Goal: Book appointment/travel/reservation

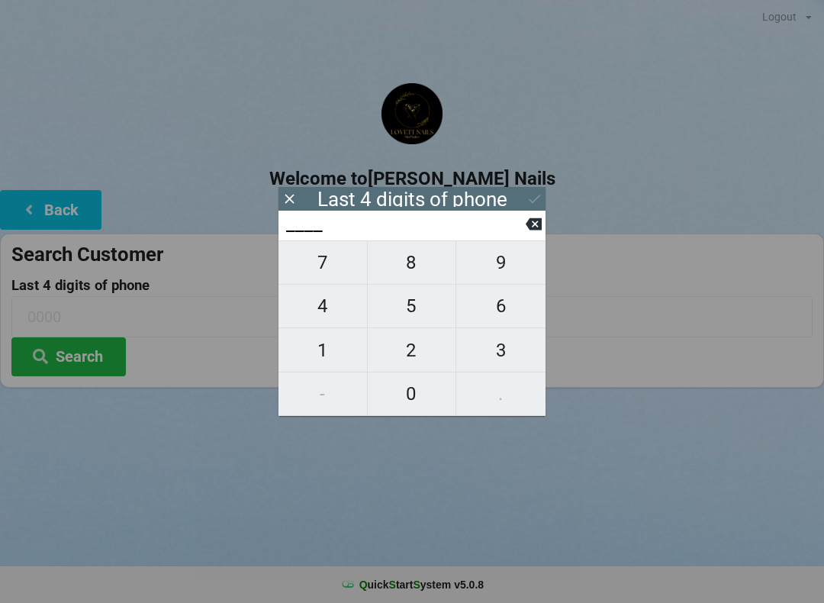
click at [441, 258] on span "8" at bounding box center [412, 262] width 89 height 32
type input "8___"
click at [500, 361] on span "3" at bounding box center [500, 350] width 89 height 32
type input "83__"
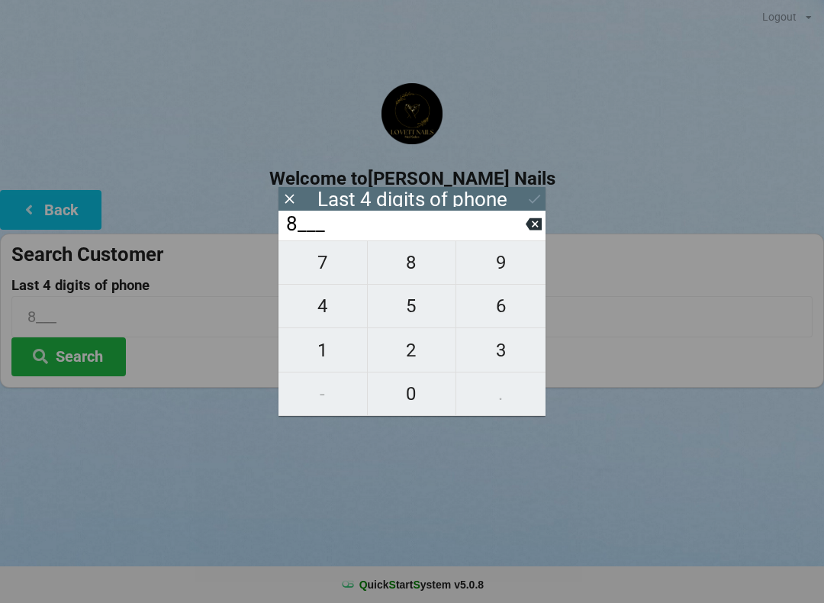
type input "83__"
click at [418, 356] on span "2" at bounding box center [412, 350] width 89 height 32
type input "832_"
click at [417, 366] on span "2" at bounding box center [412, 350] width 89 height 32
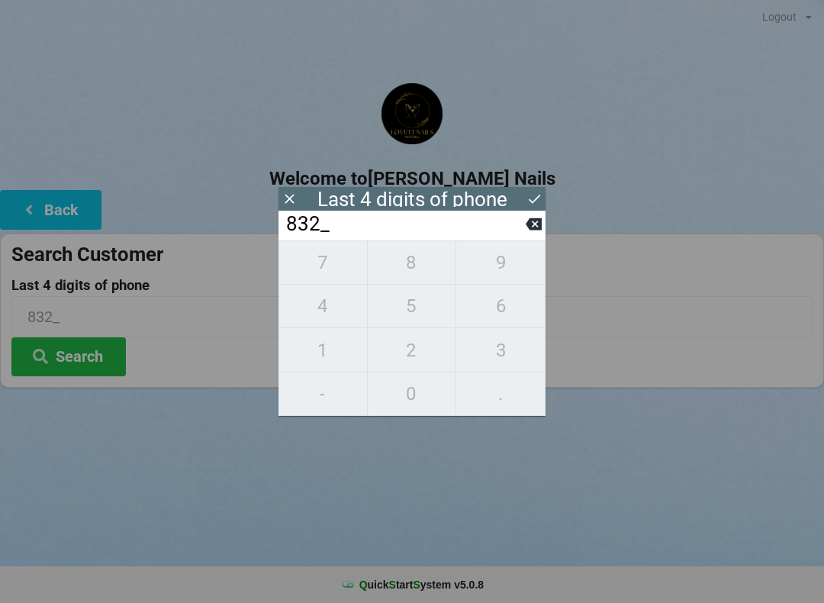
type input "8322"
click at [507, 332] on div "7 8 9 4 5 6 1 2 3 - 0 ." at bounding box center [411, 327] width 267 height 175
click at [425, 320] on div "7 8 9 4 5 6 1 2 3 - 0 ." at bounding box center [411, 327] width 267 height 175
click at [517, 233] on input "8322" at bounding box center [405, 224] width 241 height 24
click at [536, 228] on icon at bounding box center [534, 224] width 16 height 16
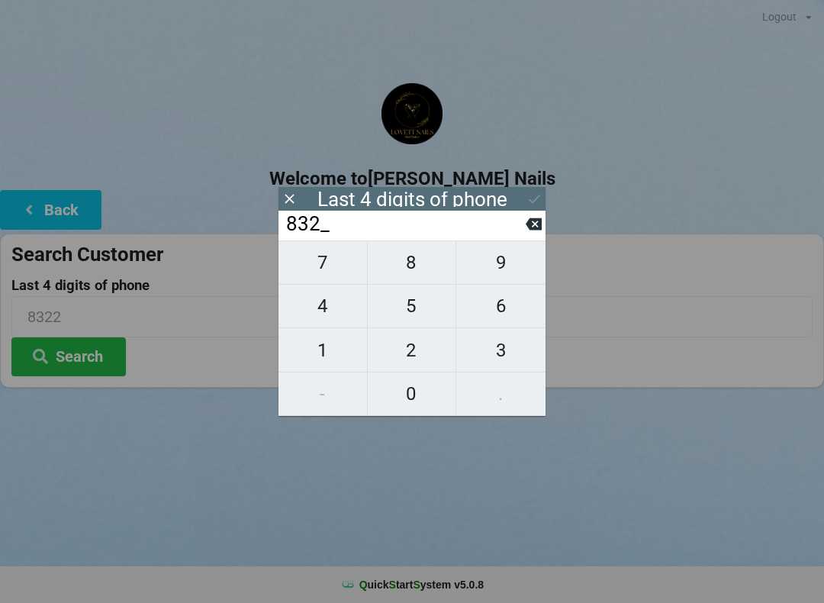
click at [527, 226] on icon at bounding box center [534, 224] width 16 height 16
click at [510, 231] on input "83__" at bounding box center [405, 224] width 241 height 24
click at [510, 229] on input "83__" at bounding box center [405, 224] width 241 height 24
click at [520, 237] on input "83__" at bounding box center [405, 224] width 241 height 24
click at [528, 230] on icon at bounding box center [534, 224] width 16 height 12
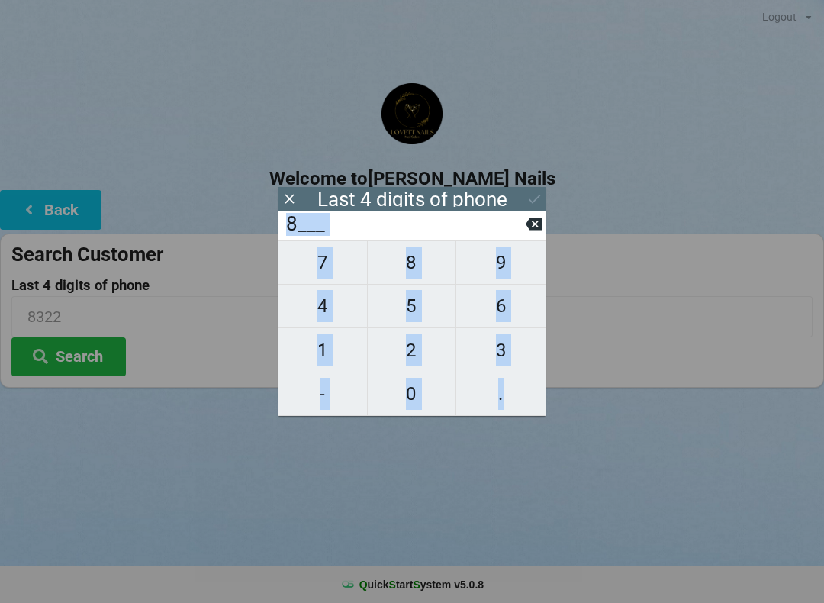
click at [523, 233] on input "8___" at bounding box center [405, 224] width 241 height 24
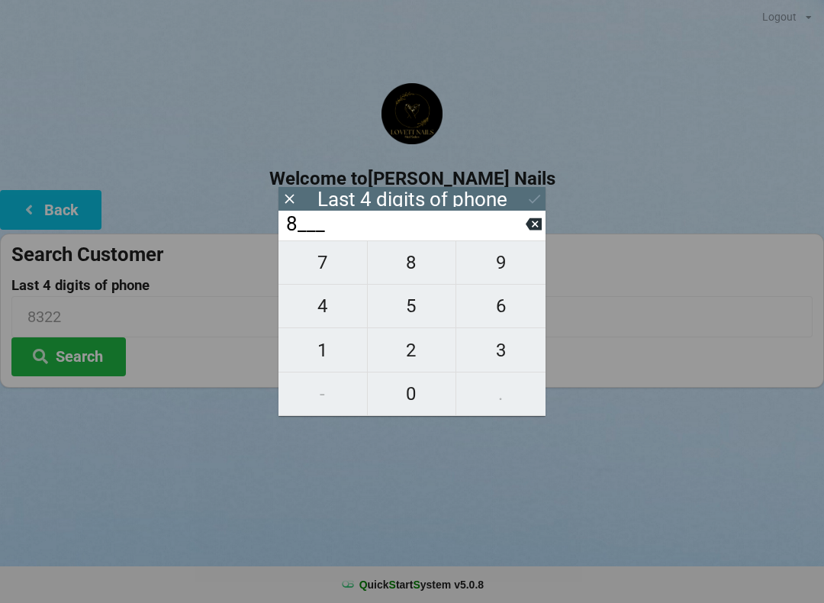
click at [524, 237] on input "8___" at bounding box center [405, 224] width 241 height 24
click at [524, 233] on input "8___" at bounding box center [405, 224] width 241 height 24
click at [536, 230] on icon at bounding box center [534, 224] width 16 height 12
type input "____"
click at [328, 270] on span "7" at bounding box center [322, 262] width 89 height 32
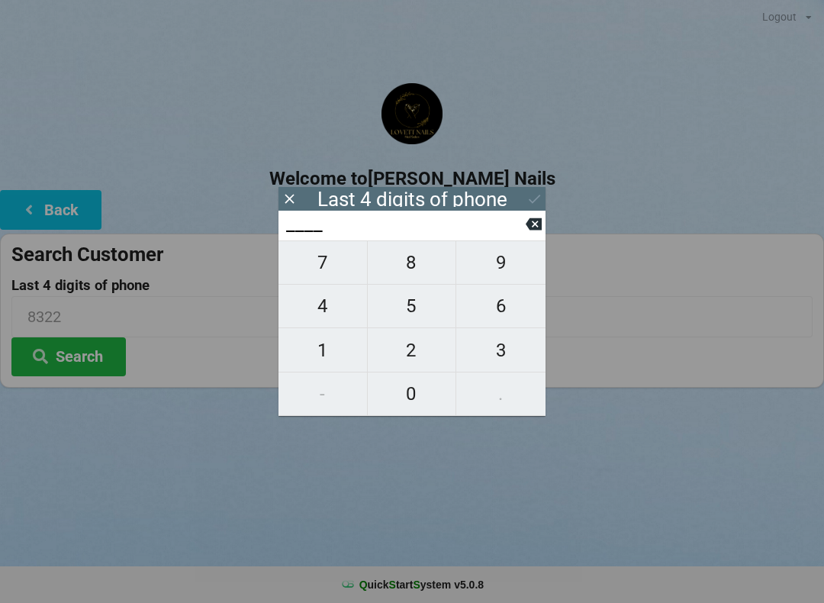
type input "7___"
click at [509, 312] on span "6" at bounding box center [500, 306] width 89 height 32
type input "76__"
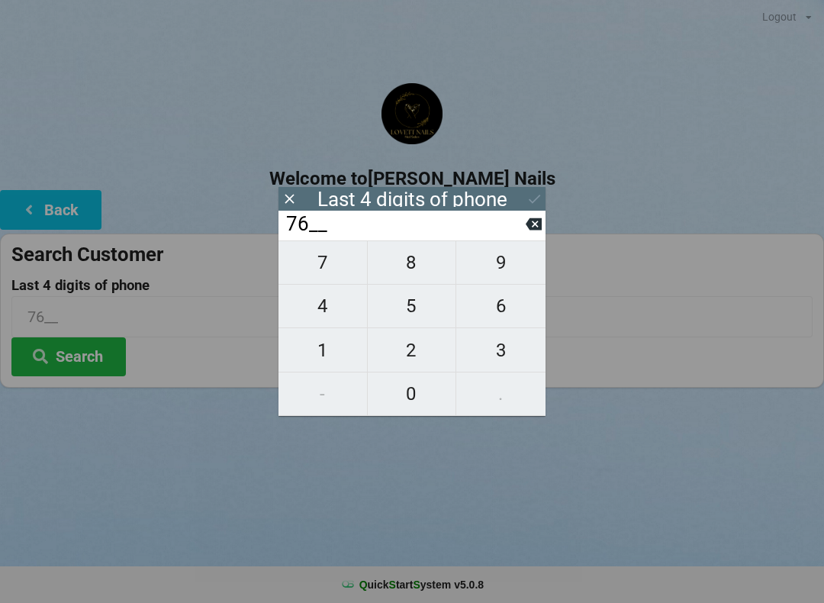
click at [412, 361] on span "2" at bounding box center [412, 350] width 89 height 32
type input "762_"
click at [505, 358] on span "3" at bounding box center [500, 350] width 89 height 32
type input "7623"
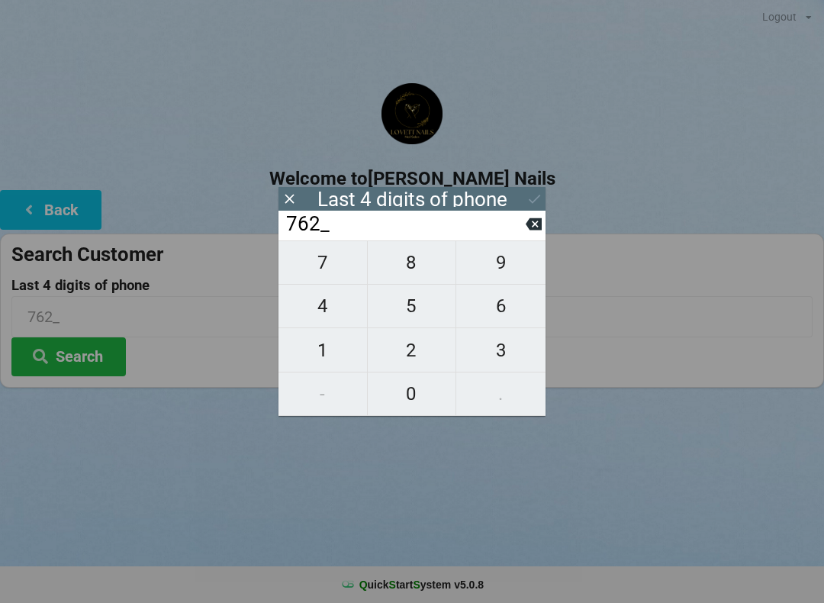
type input "7623"
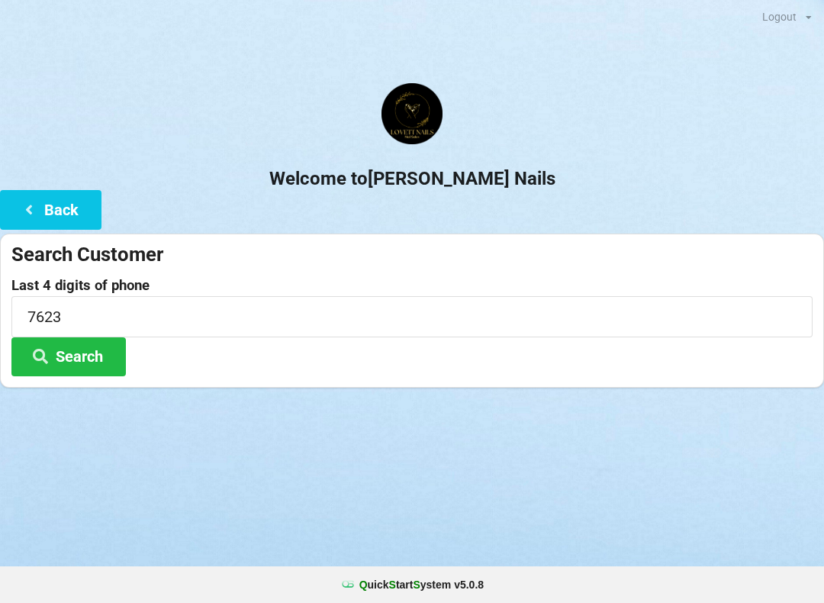
click at [70, 345] on button "Search" at bounding box center [68, 356] width 114 height 39
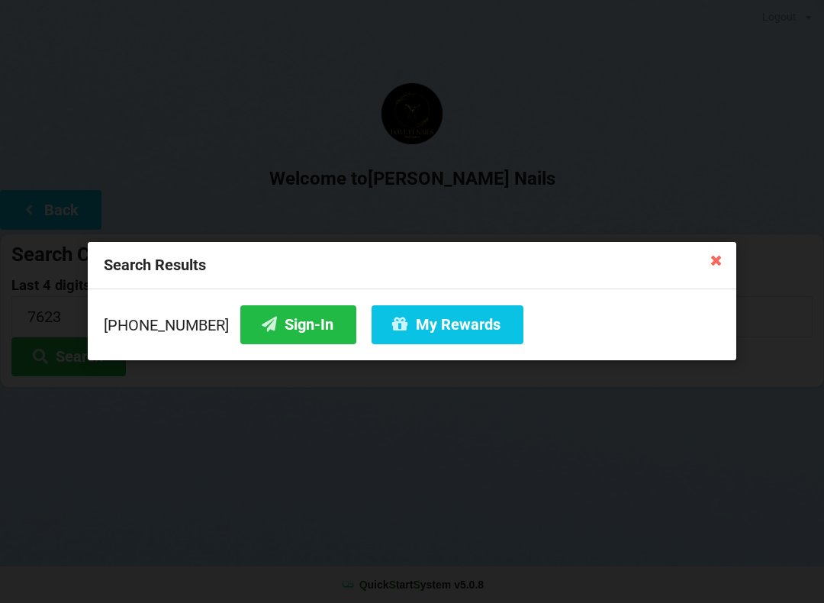
click at [272, 339] on button "Sign-In" at bounding box center [298, 324] width 116 height 39
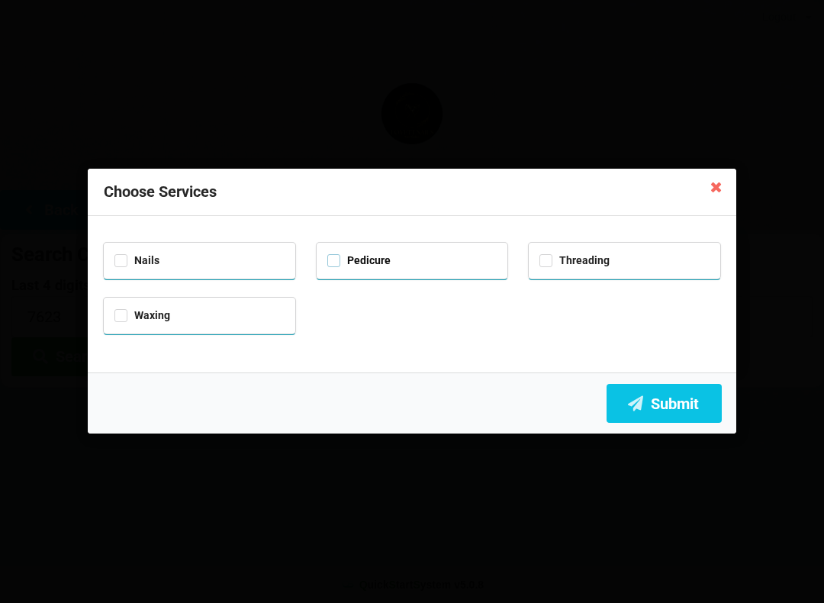
click at [339, 260] on label "Pedicure" at bounding box center [358, 260] width 63 height 13
checkbox input "true"
click at [117, 265] on div "Nails" at bounding box center [199, 259] width 170 height 18
checkbox input "true"
click at [675, 410] on button "Submit" at bounding box center [664, 403] width 115 height 39
